Goal: Information Seeking & Learning: Learn about a topic

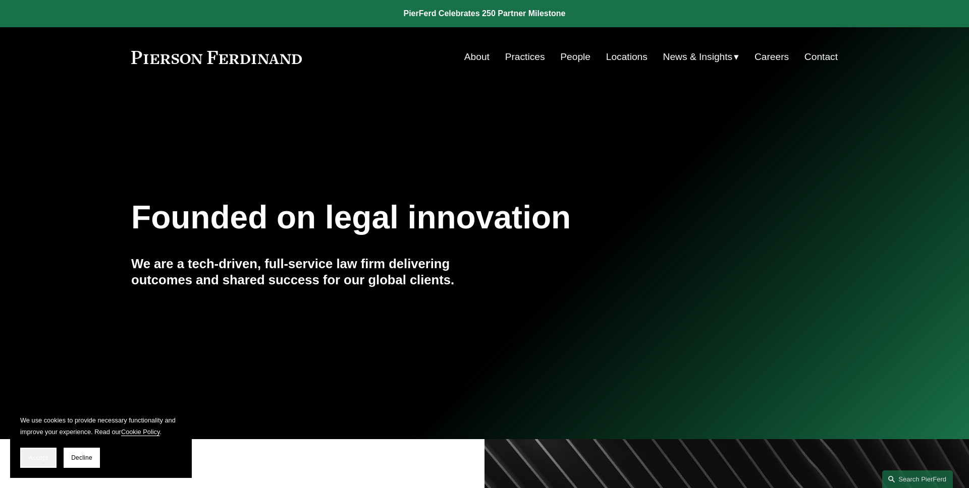
click at [41, 456] on span "Accept" at bounding box center [38, 458] width 19 height 7
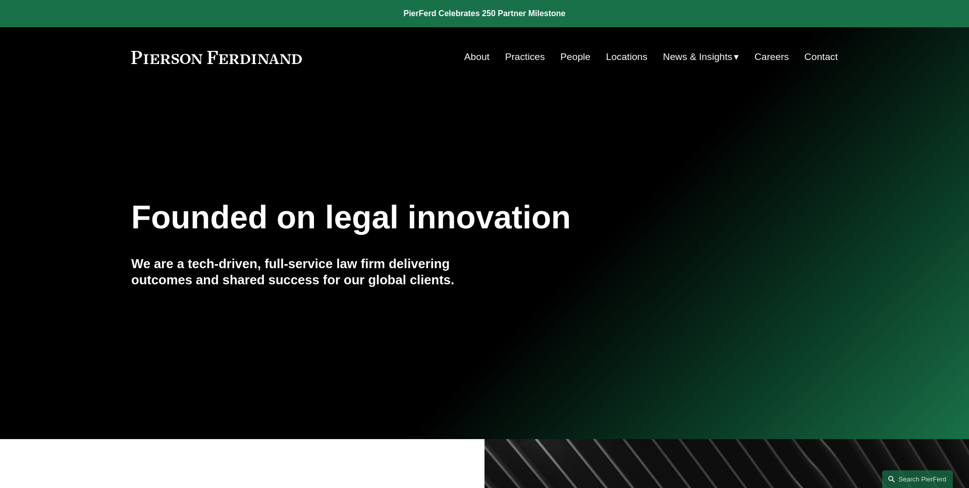
click at [0, 0] on span "News" at bounding box center [0, 0] width 0 height 0
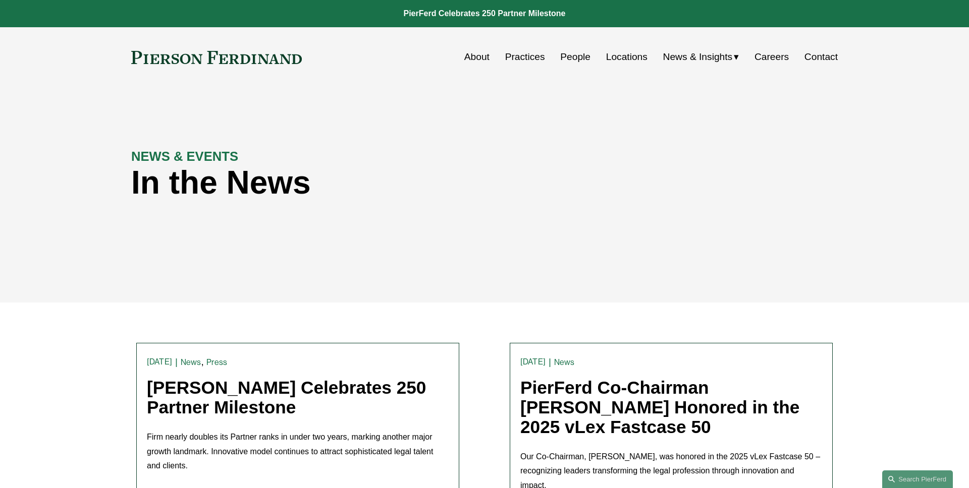
click at [228, 384] on link "[PERSON_NAME] Celebrates 250 Partner Milestone" at bounding box center [286, 397] width 279 height 39
